Goal: Task Accomplishment & Management: Manage account settings

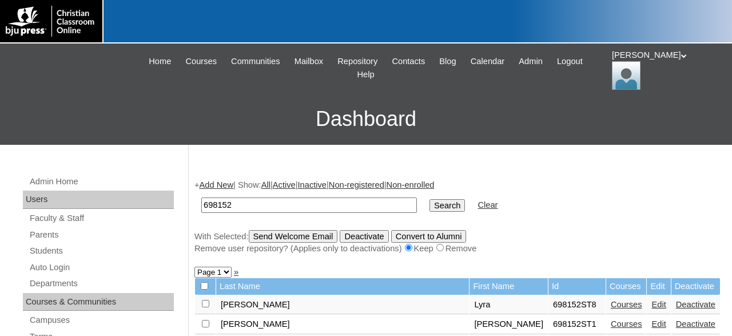
click at [366, 203] on input "698152" at bounding box center [309, 204] width 216 height 15
type input "6"
type input "708125"
click at [429, 199] on input "Search" at bounding box center [446, 205] width 35 height 13
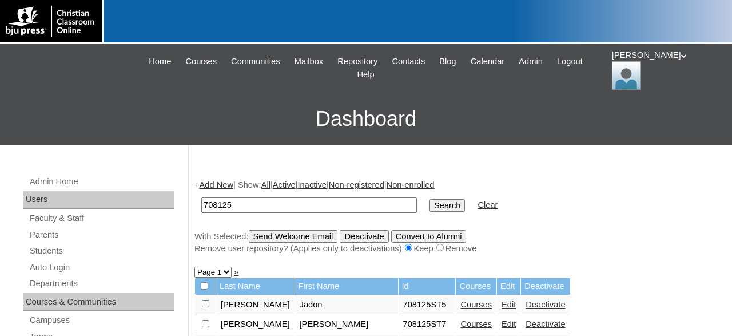
click at [460, 309] on link "Courses" at bounding box center [475, 304] width 31 height 9
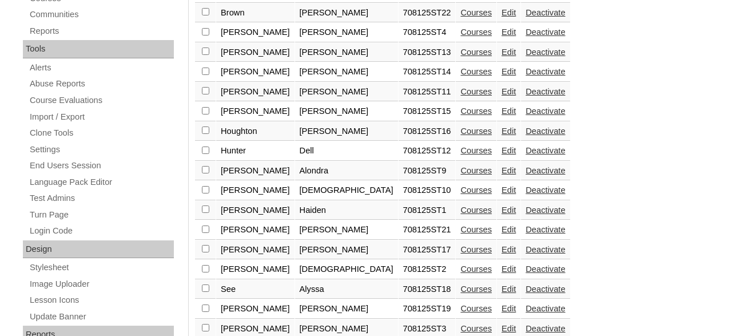
scroll to position [476, 0]
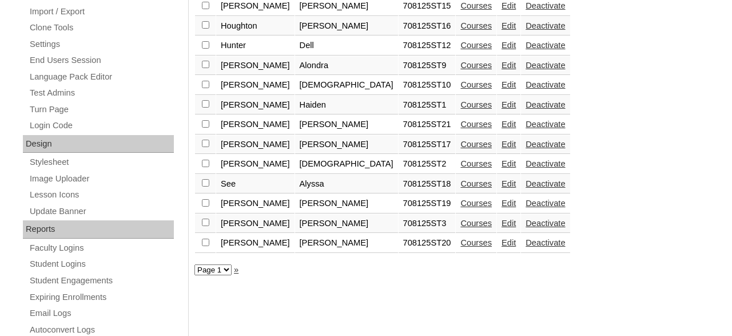
click at [460, 129] on link "Courses" at bounding box center [475, 123] width 31 height 9
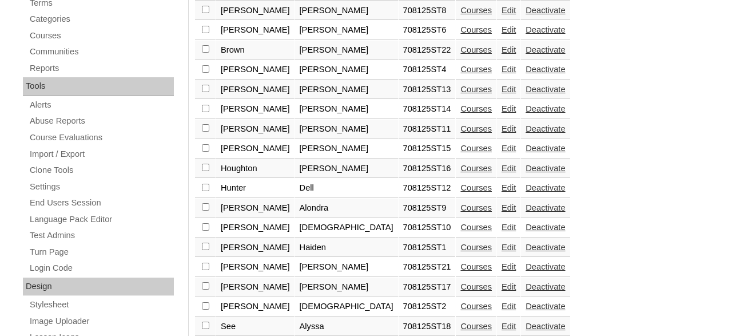
scroll to position [274, 0]
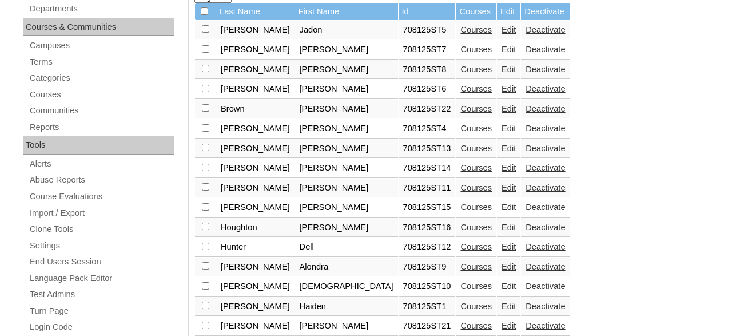
click at [460, 93] on link "Courses" at bounding box center [475, 88] width 31 height 9
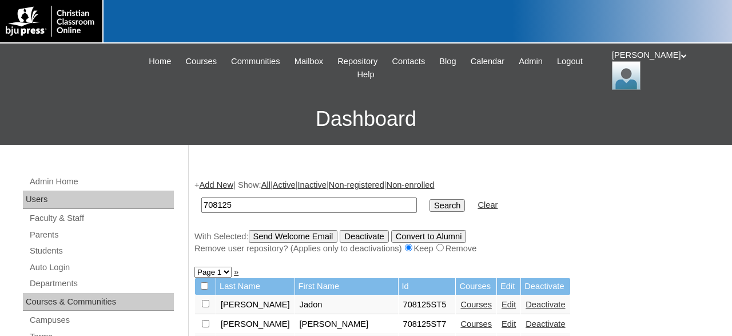
scroll to position [37, 0]
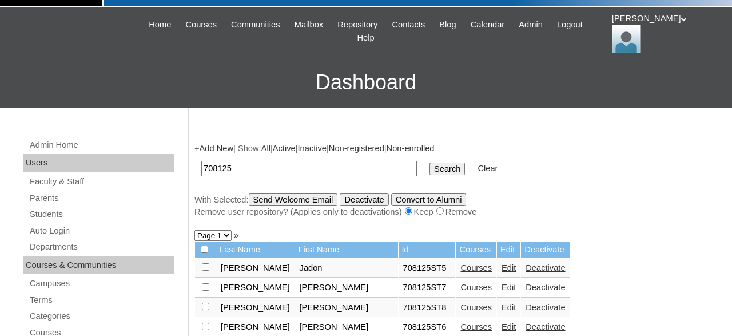
click at [460, 270] on link "Courses" at bounding box center [475, 267] width 31 height 9
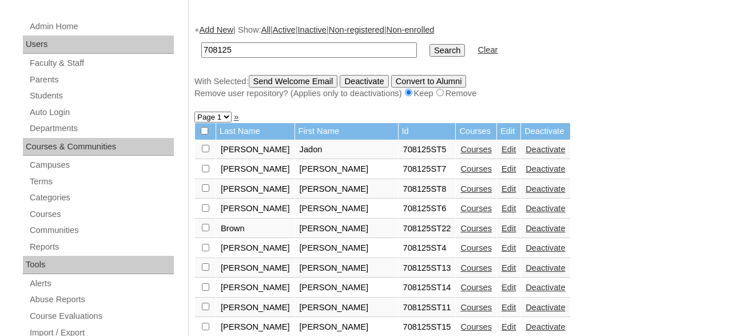
scroll to position [156, 0]
click at [460, 272] on link "Courses" at bounding box center [475, 266] width 31 height 9
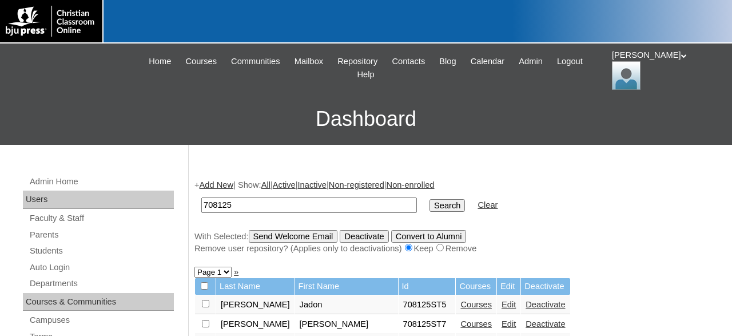
scroll to position [156, 0]
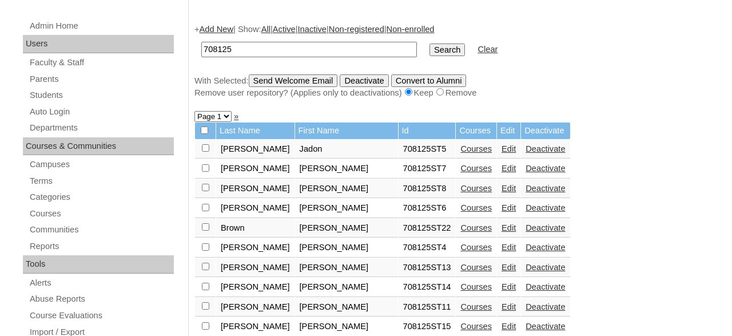
click at [460, 290] on link "Courses" at bounding box center [475, 286] width 31 height 9
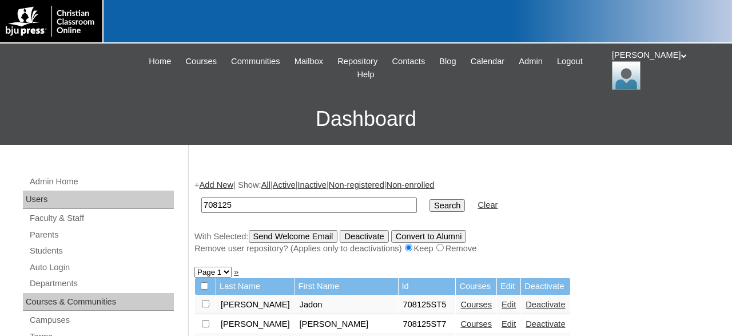
scroll to position [156, 0]
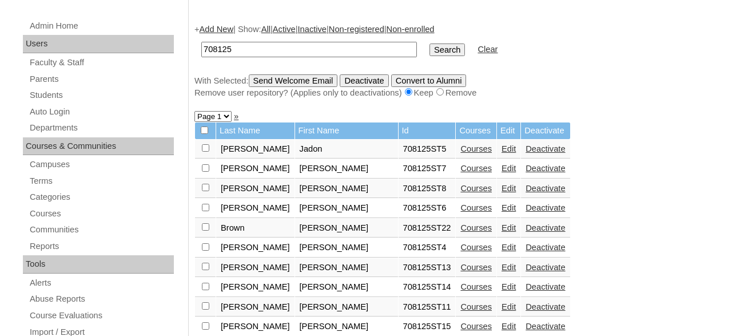
drag, startPoint x: 248, startPoint y: 54, endPoint x: 165, endPoint y: 48, distance: 83.1
click at [201, 50] on input "708125" at bounding box center [309, 49] width 216 height 15
type input "500012290"
click at [429, 43] on input "Search" at bounding box center [446, 49] width 35 height 13
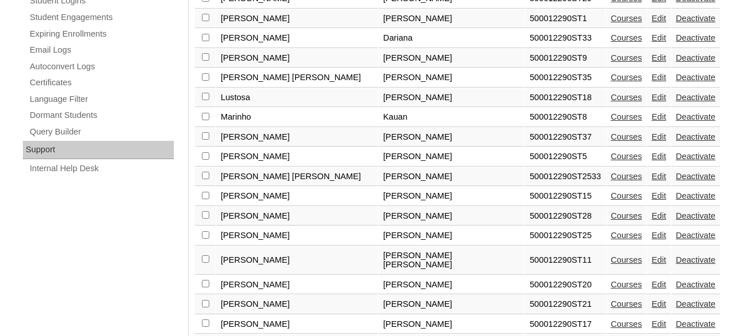
scroll to position [810, 0]
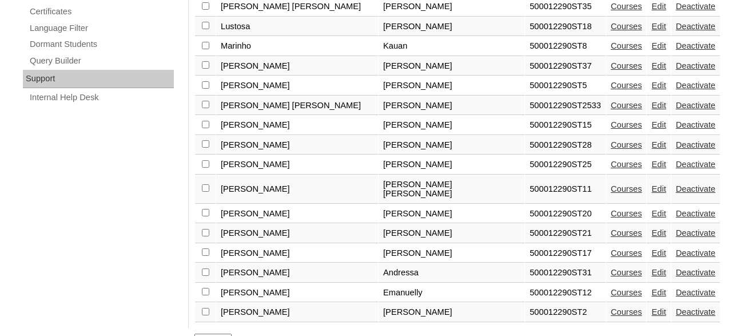
click at [651, 61] on link "Edit" at bounding box center [658, 65] width 14 height 9
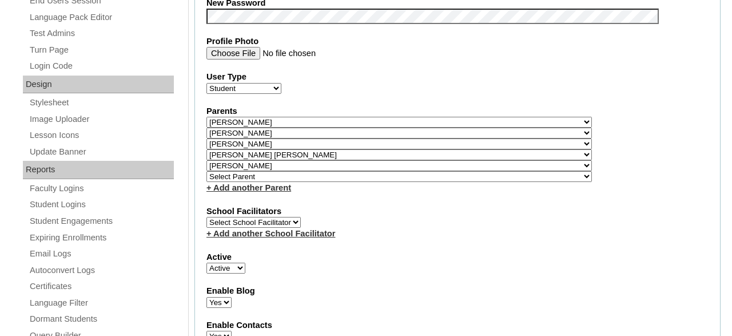
select select "35376"
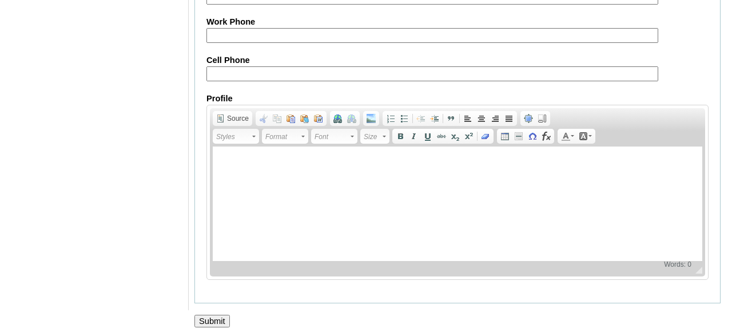
scroll to position [1487, 0]
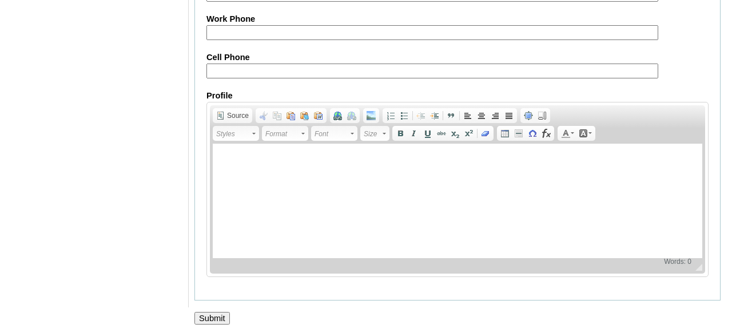
click at [214, 313] on input "Submit" at bounding box center [211, 318] width 35 height 13
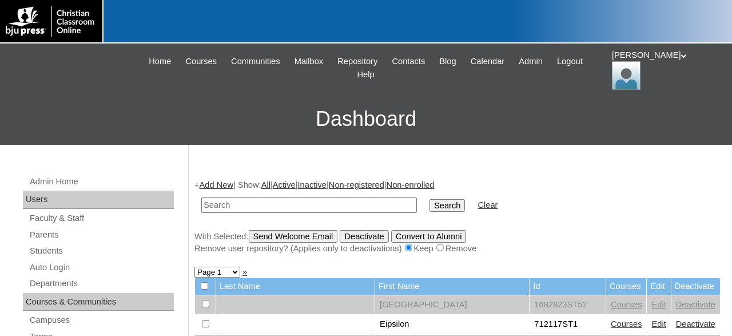
click at [305, 200] on input "text" at bounding box center [309, 204] width 216 height 15
type input "500012290"
click at [429, 199] on input "Search" at bounding box center [446, 205] width 35 height 13
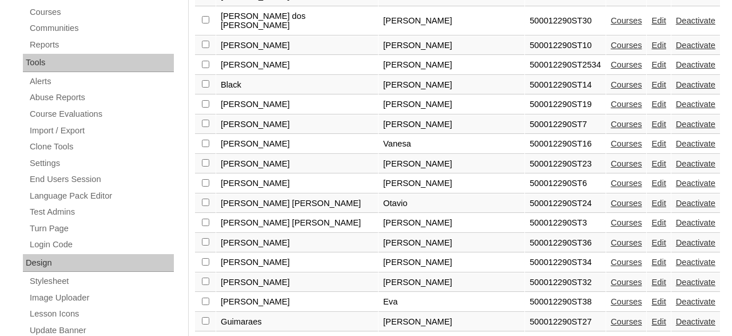
scroll to position [595, 0]
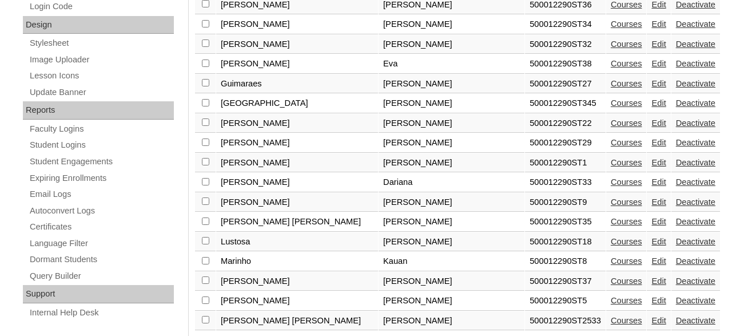
click at [651, 276] on link "Edit" at bounding box center [658, 280] width 14 height 9
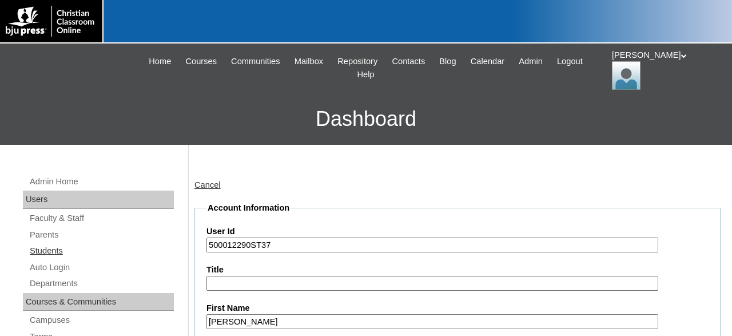
click at [61, 251] on link "Students" at bounding box center [101, 251] width 145 height 14
